Goal: Transaction & Acquisition: Subscribe to service/newsletter

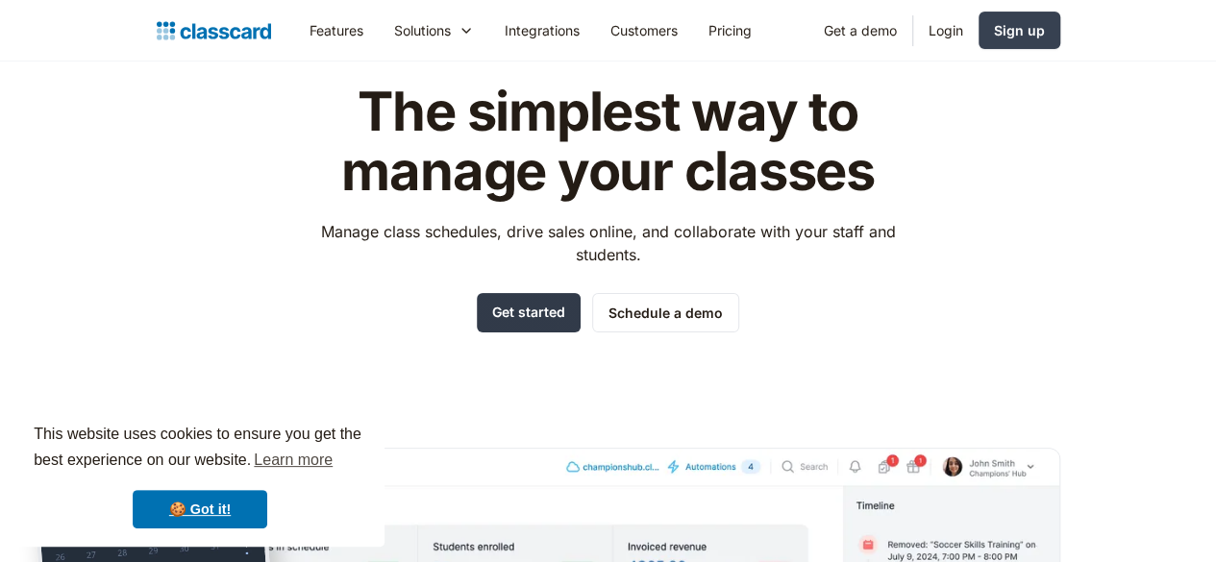
scroll to position [76, 0]
click at [979, 39] on link "Login" at bounding box center [945, 30] width 65 height 43
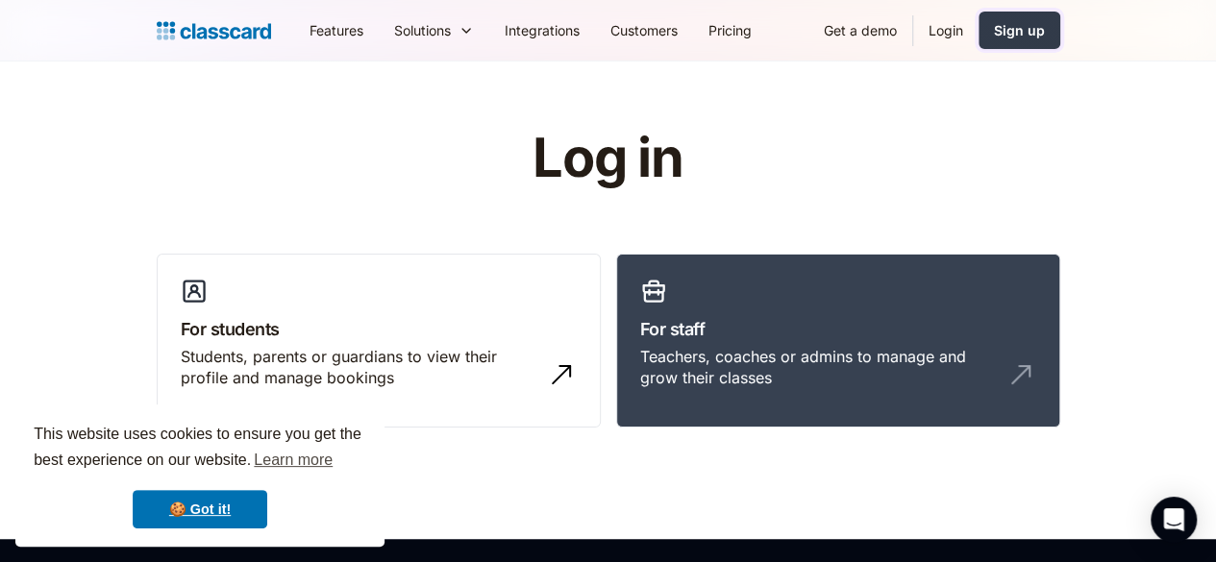
click at [1045, 38] on div "Sign up" at bounding box center [1019, 30] width 51 height 20
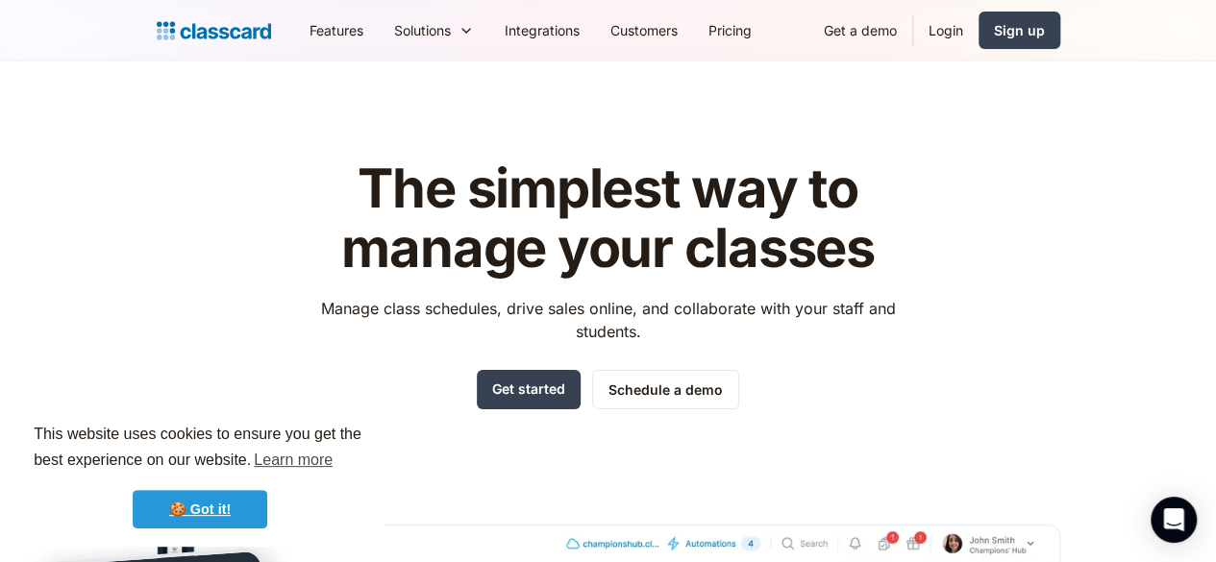
click at [242, 498] on link "🍪 Got it!" at bounding box center [200, 509] width 135 height 38
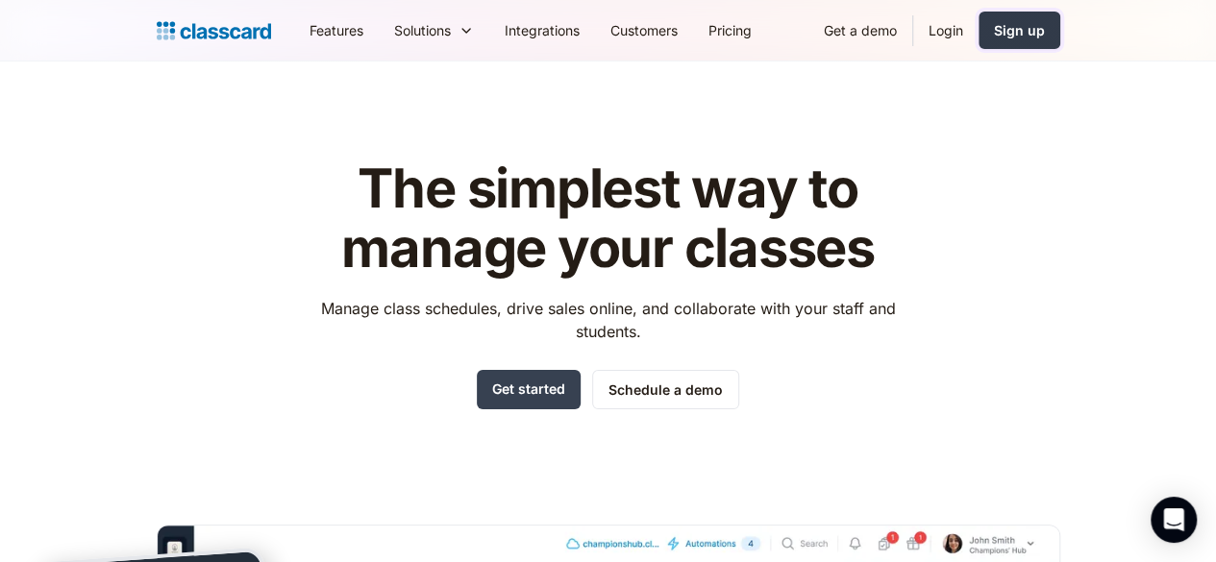
click at [1060, 44] on link "Sign up" at bounding box center [1020, 30] width 82 height 37
click at [979, 26] on link "Login" at bounding box center [945, 30] width 65 height 43
